Goal: Task Accomplishment & Management: Use online tool/utility

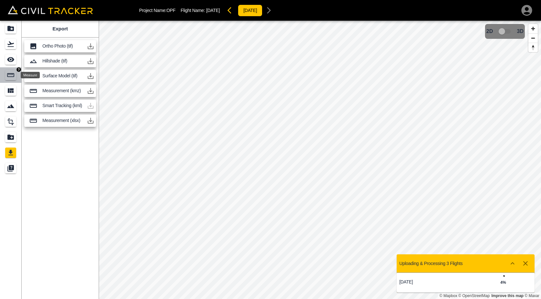
click at [6, 78] on div "Measure" at bounding box center [10, 75] width 11 height 10
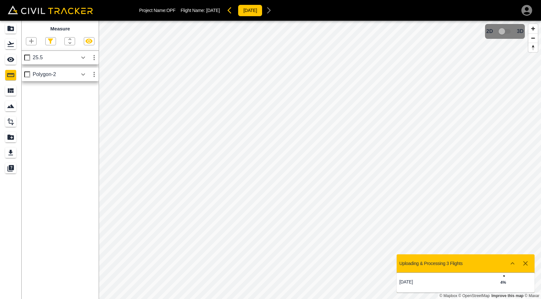
click at [31, 40] on icon "button" at bounding box center [31, 41] width 5 height 5
click at [27, 63] on p "Polyline" at bounding box center [30, 62] width 15 height 5
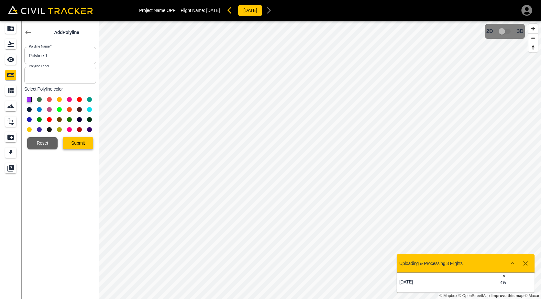
click at [69, 141] on button "Submit" at bounding box center [78, 143] width 30 height 12
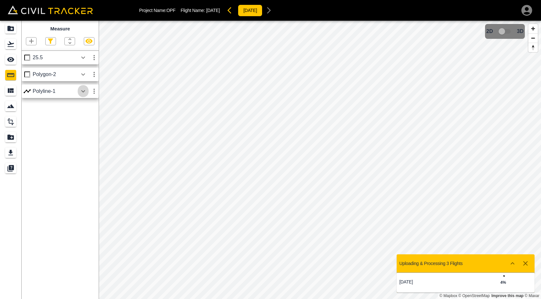
click at [79, 91] on button "button" at bounding box center [83, 91] width 11 height 13
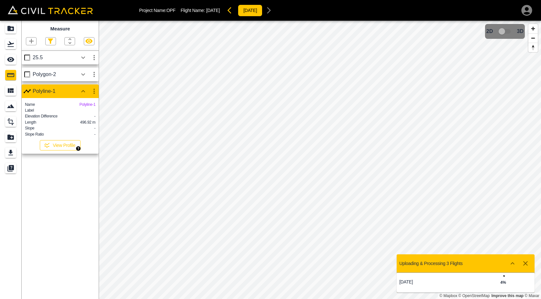
click at [68, 150] on button "View Profile" at bounding box center [60, 145] width 41 height 10
click at [66, 150] on button "View Profile" at bounding box center [60, 145] width 41 height 10
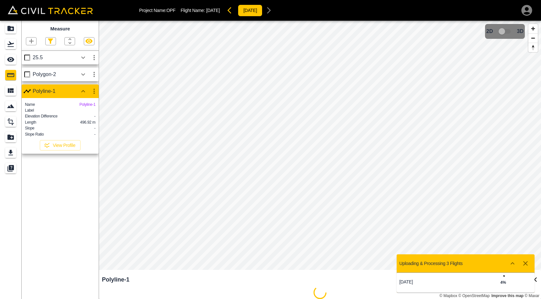
click at [49, 206] on div "Measure 25.5 Polygon-2 Polyline-1 Name Polyline-1 Label Elevation Difference - …" at bounding box center [60, 160] width 77 height 278
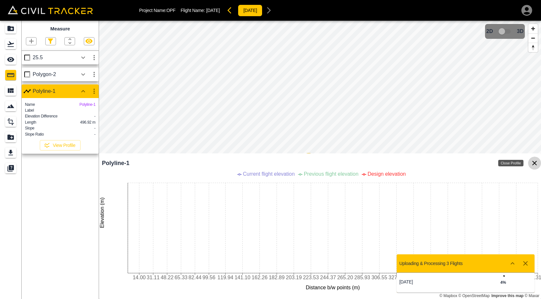
click at [536, 162] on icon "Close Profile" at bounding box center [535, 163] width 8 height 8
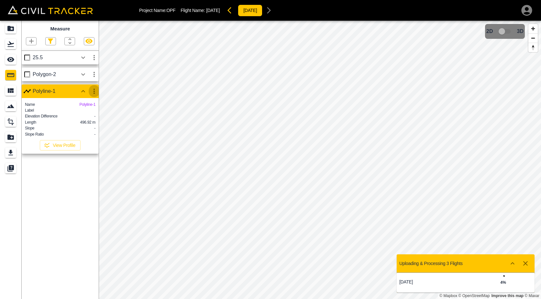
click at [93, 90] on icon "button" at bounding box center [94, 91] width 8 height 8
click at [80, 129] on div at bounding box center [72, 126] width 18 height 13
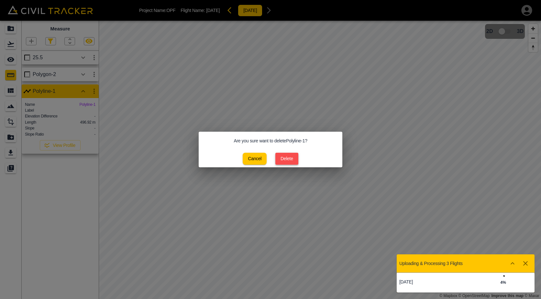
click at [293, 158] on button "Delete" at bounding box center [286, 159] width 23 height 12
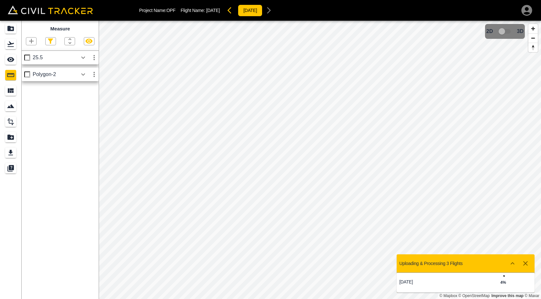
click at [527, 265] on icon "button" at bounding box center [525, 263] width 5 height 5
